Goal: Transaction & Acquisition: Purchase product/service

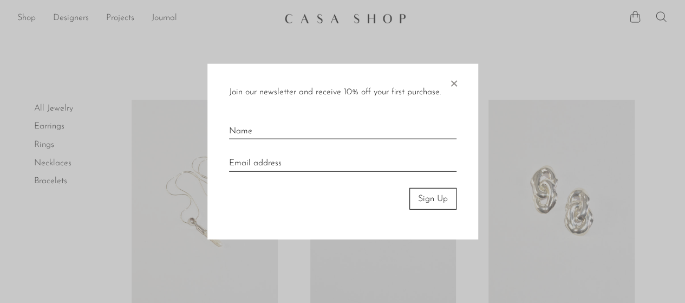
click at [457, 83] on span "×" at bounding box center [453, 80] width 11 height 35
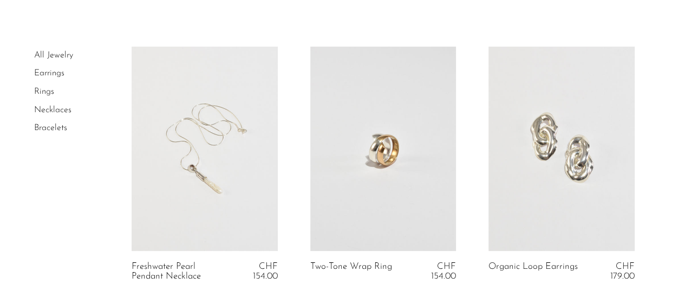
scroll to position [54, 0]
click at [56, 128] on link "Bracelets" at bounding box center [50, 127] width 33 height 9
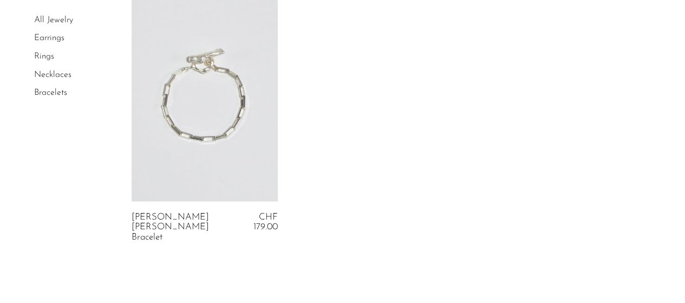
scroll to position [1151, 0]
click at [216, 130] on link at bounding box center [205, 98] width 146 height 204
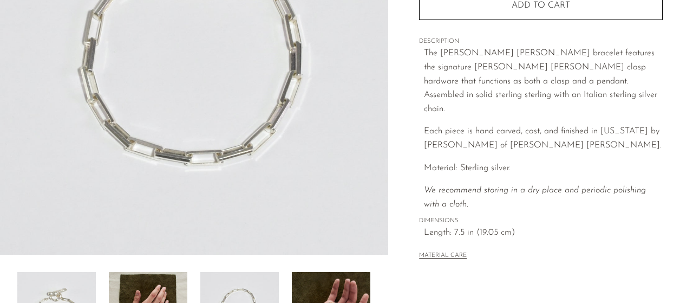
scroll to position [379, 0]
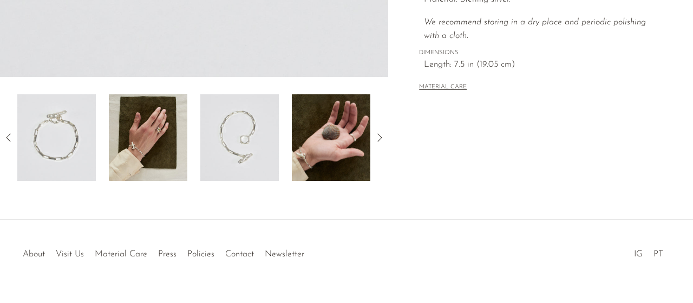
click at [143, 158] on img at bounding box center [148, 137] width 78 height 87
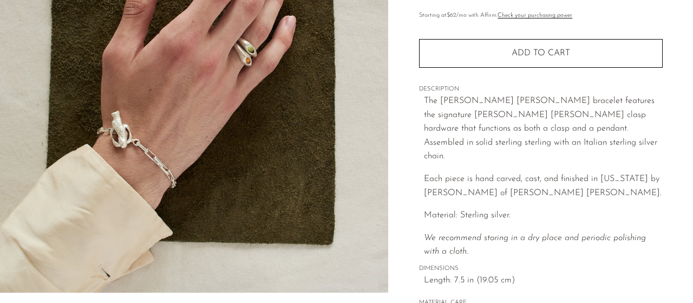
scroll to position [109, 0]
